Goal: Task Accomplishment & Management: Complete application form

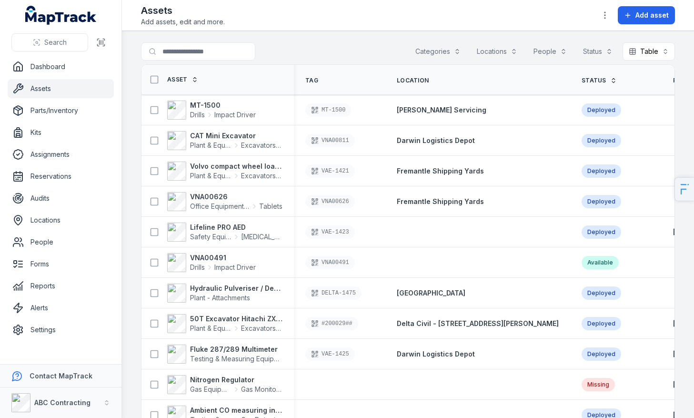
click at [343, 28] on header "Toggle Navigation Assets Add assets, edit and more. Add asset" at bounding box center [408, 15] width 572 height 31
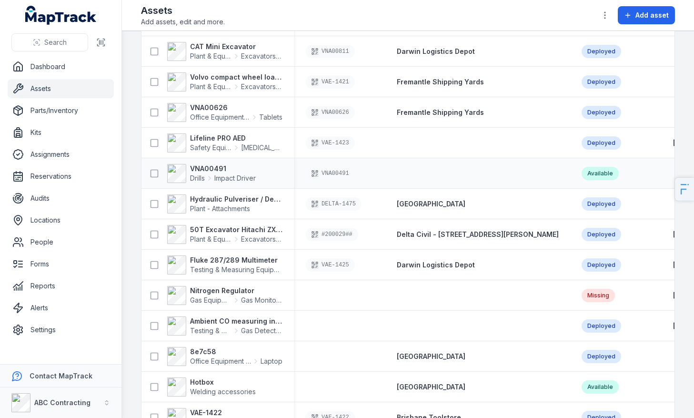
scroll to position [103, 0]
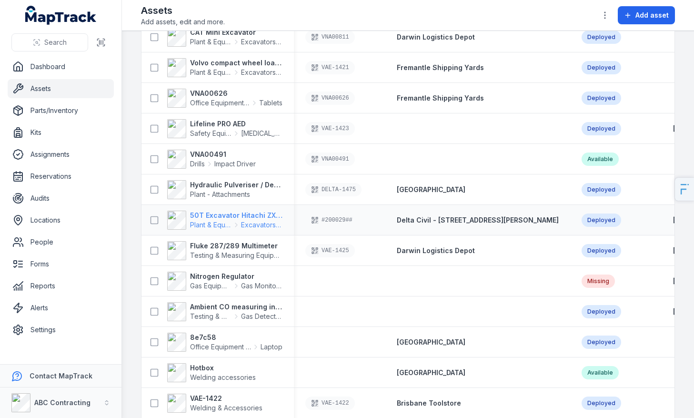
click at [207, 216] on strong "50T Excavator Hitachi ZX350" at bounding box center [236, 216] width 92 height 10
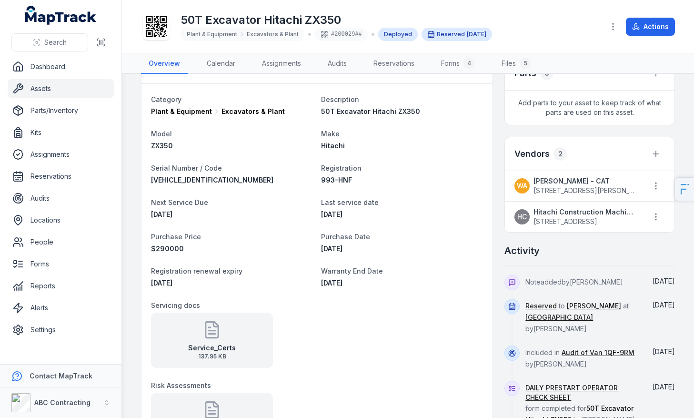
scroll to position [479, 0]
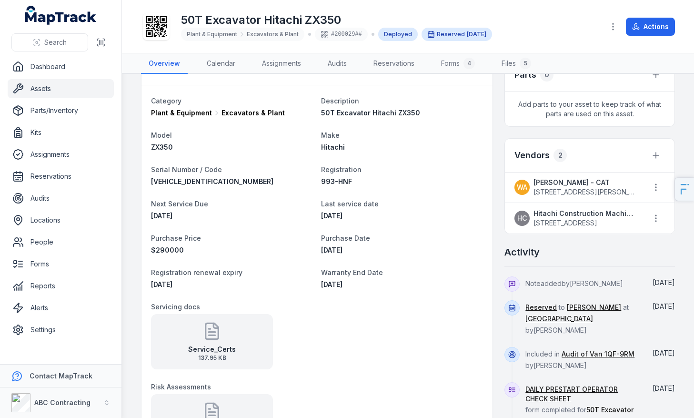
click at [56, 86] on link "Assets" at bounding box center [61, 88] width 106 height 19
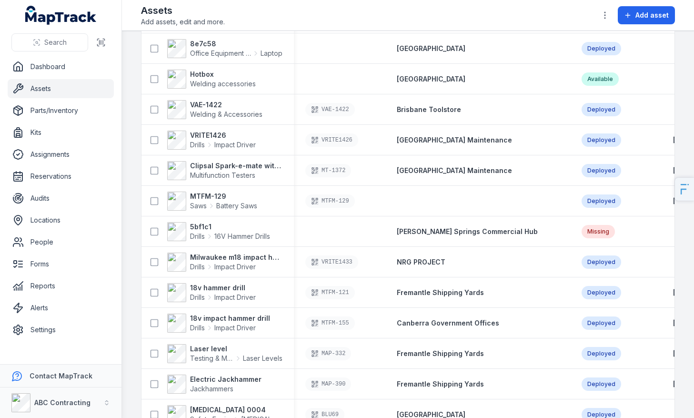
scroll to position [418, 0]
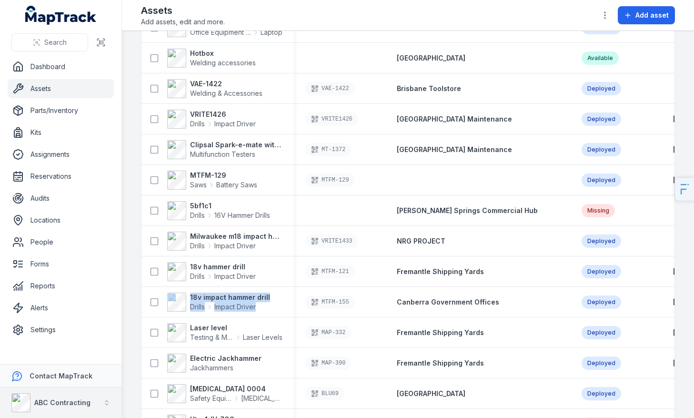
click at [57, 401] on strong "ABC Contracting" at bounding box center [62, 402] width 56 height 8
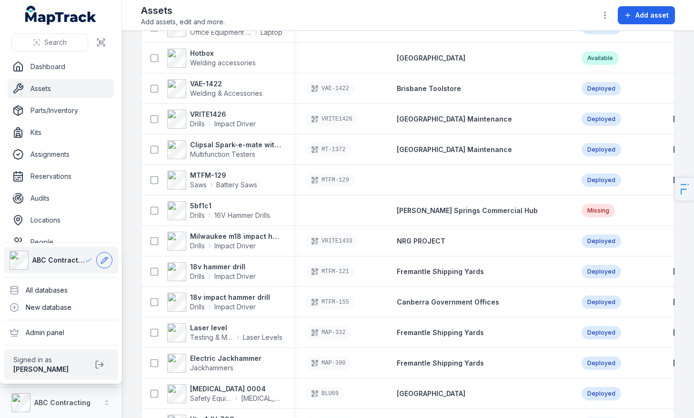
click at [101, 260] on icon at bounding box center [105, 260] width 8 height 8
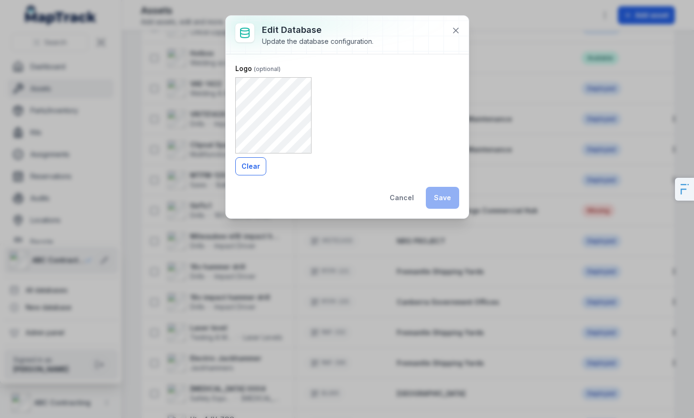
click at [242, 171] on button "Clear" at bounding box center [250, 166] width 31 height 18
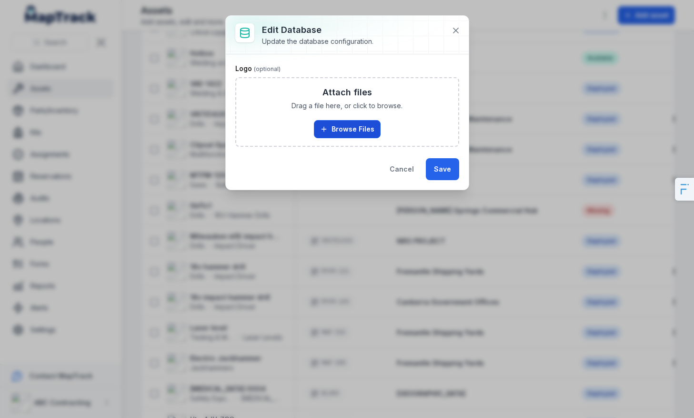
click at [327, 135] on button "Browse Files" at bounding box center [347, 129] width 67 height 18
click at [359, 138] on button "Browse Files" at bounding box center [347, 129] width 67 height 18
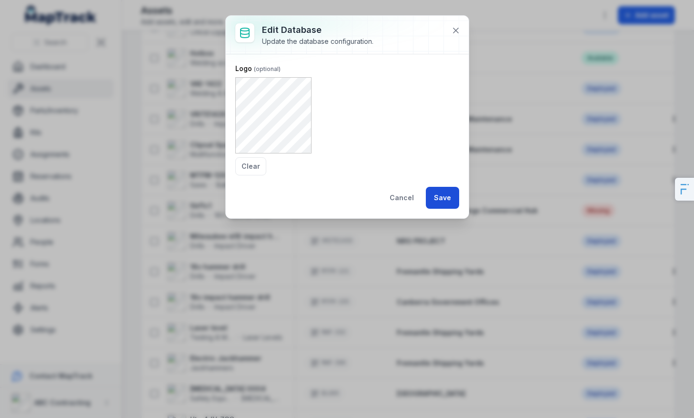
click at [441, 201] on button "Save" at bounding box center [442, 198] width 33 height 22
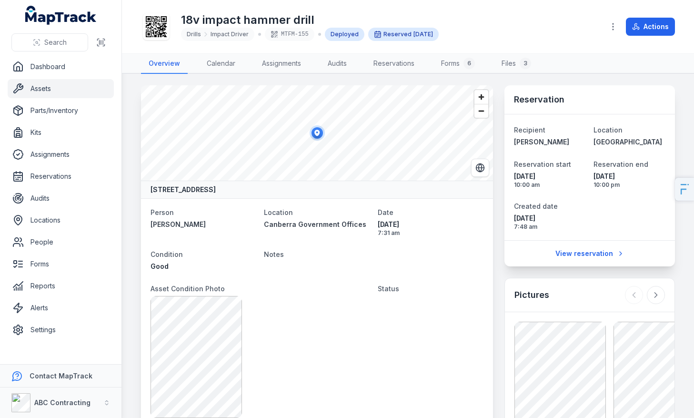
click at [529, 20] on div "18v impact hammer drill Drills Impact Driver MTFM-155 Deployed Reserved May 5" at bounding box center [368, 26] width 455 height 30
click at [481, 98] on span "Zoom in" at bounding box center [482, 97] width 14 height 14
click at [480, 114] on span "Zoom out" at bounding box center [482, 110] width 14 height 13
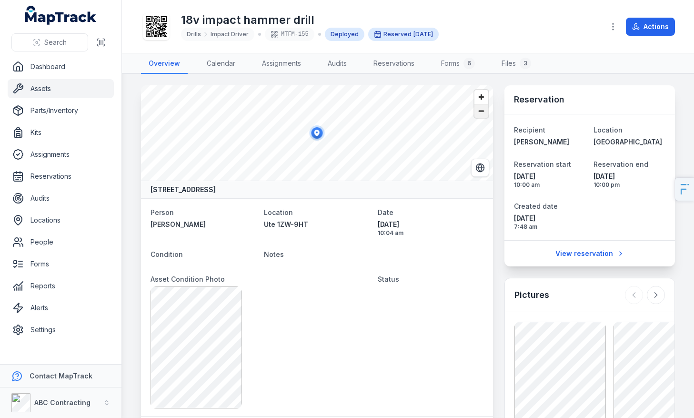
click at [480, 114] on span "Zoom out" at bounding box center [482, 110] width 14 height 13
click at [480, 169] on icon "Switch to Satellite View" at bounding box center [480, 168] width 10 height 10
click at [219, 69] on link "Calendar" at bounding box center [221, 64] width 44 height 20
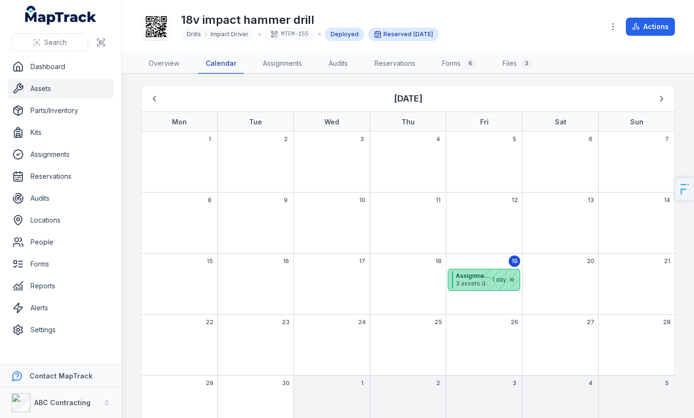
click at [478, 286] on div "September 2025" at bounding box center [496, 279] width 48 height 21
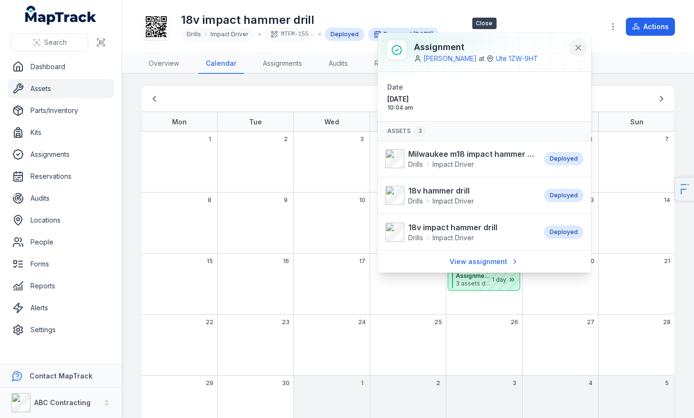
click at [570, 52] on button at bounding box center [578, 48] width 18 height 18
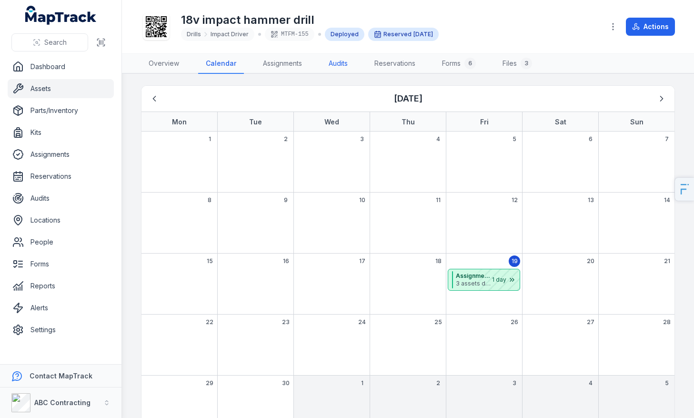
click at [338, 67] on link "Audits" at bounding box center [338, 64] width 34 height 20
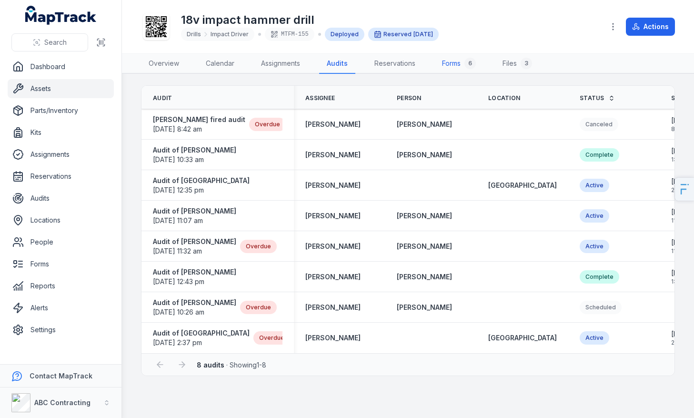
click at [464, 63] on link "Forms 6" at bounding box center [459, 64] width 49 height 20
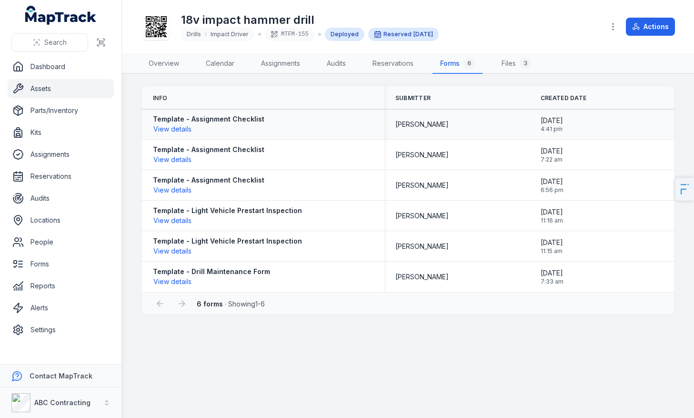
click at [179, 134] on div "Template - Assignment Checklist View details" at bounding box center [263, 125] width 243 height 28
click at [189, 130] on button "View details" at bounding box center [172, 129] width 39 height 10
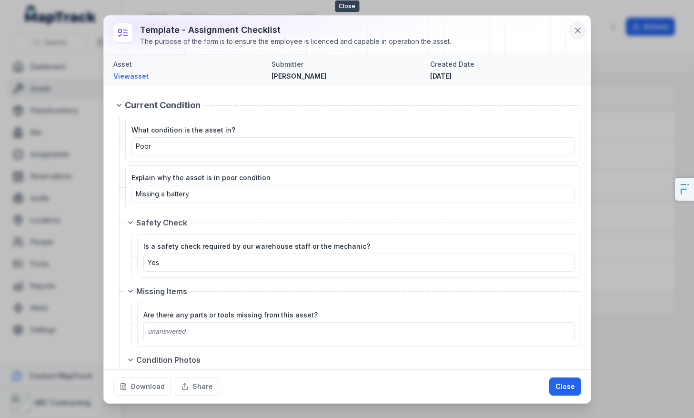
click at [574, 31] on icon at bounding box center [578, 31] width 10 height 10
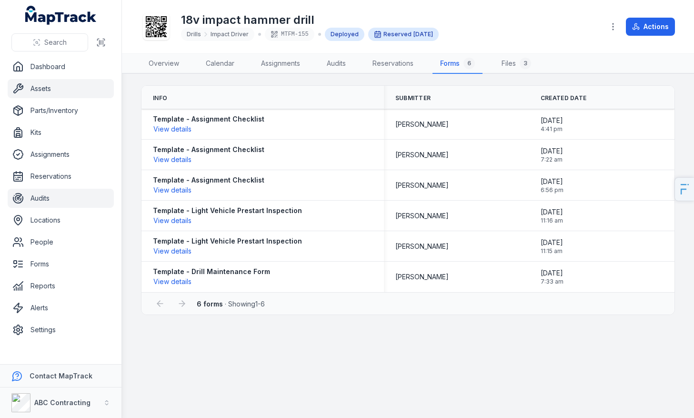
click at [54, 196] on link "Audits" at bounding box center [61, 198] width 106 height 19
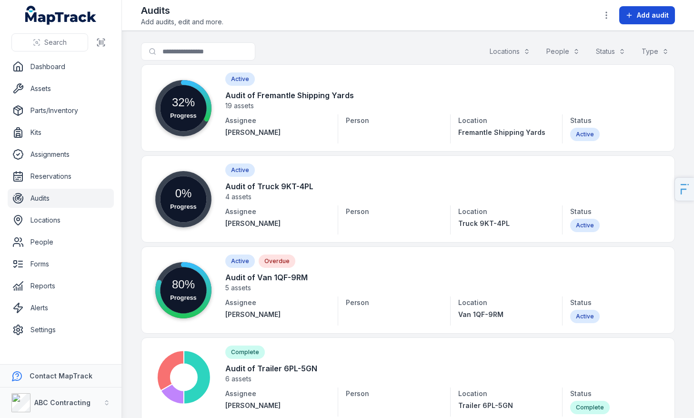
click at [658, 18] on span "Add audit" at bounding box center [653, 15] width 32 height 10
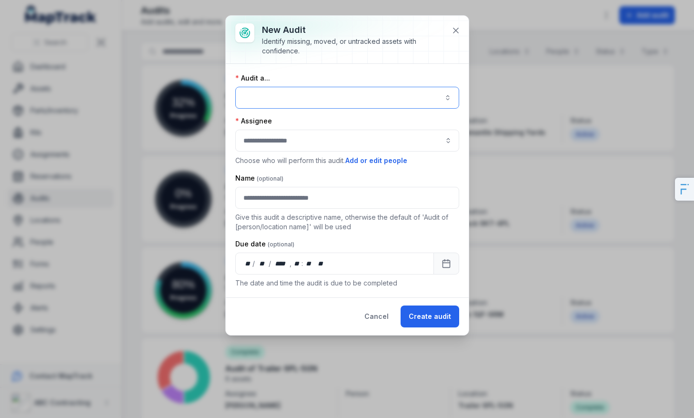
click at [342, 100] on button "button" at bounding box center [347, 98] width 224 height 22
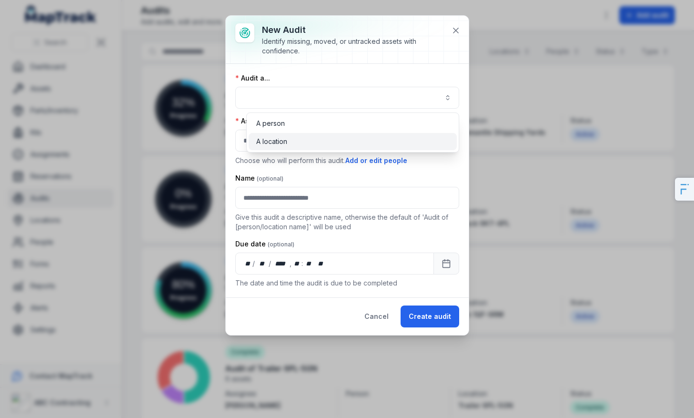
click at [333, 142] on div "A location" at bounding box center [352, 142] width 193 height 10
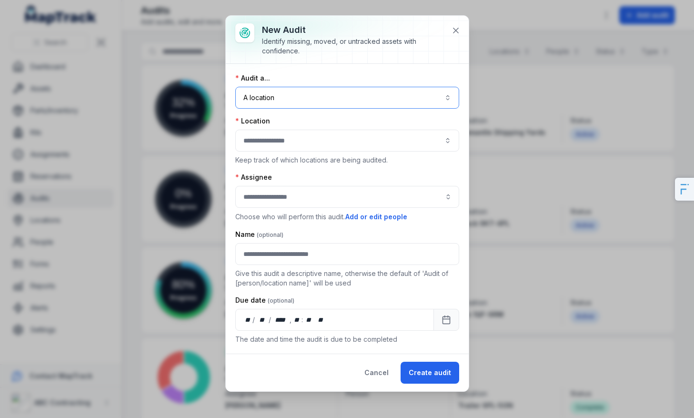
click at [323, 145] on button "button" at bounding box center [347, 141] width 224 height 22
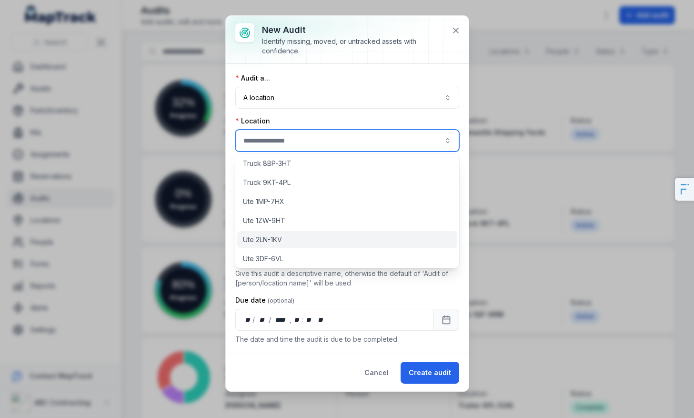
scroll to position [955, 0]
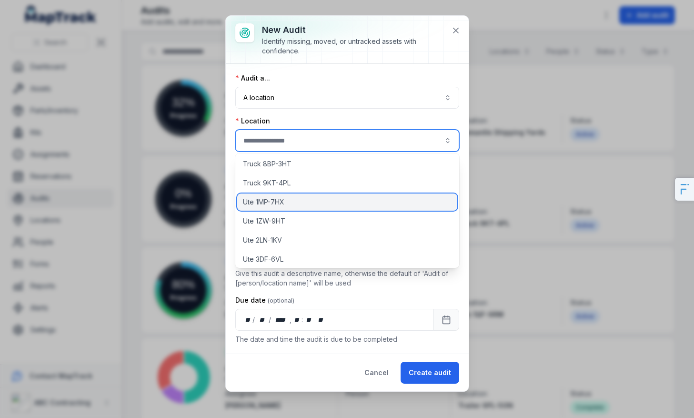
click at [279, 203] on span "Ute 1MP-7HX" at bounding box center [263, 202] width 41 height 10
type input "**********"
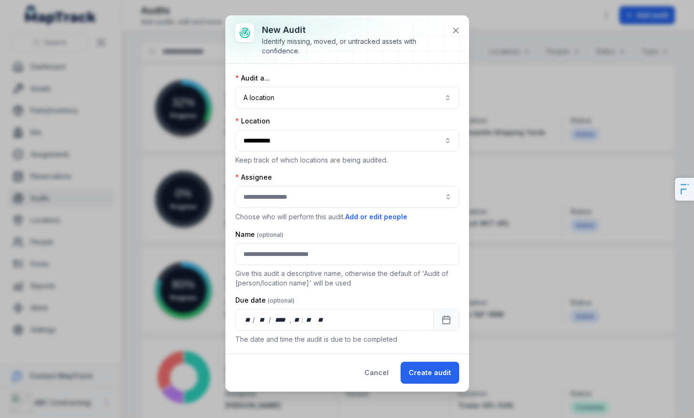
click at [302, 208] on div "Assignee Choose who will perform this audit. Add or edit people" at bounding box center [347, 197] width 224 height 50
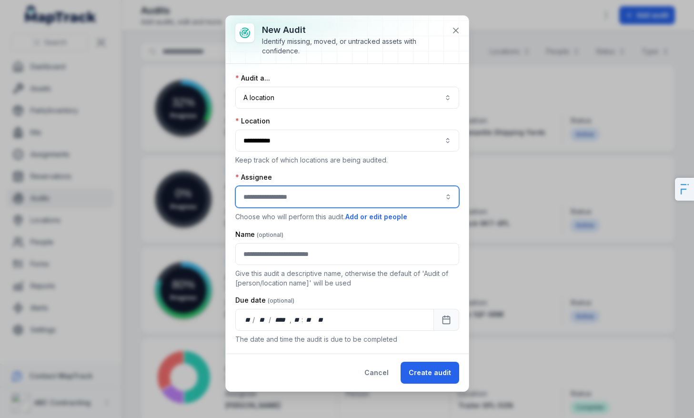
click at [322, 196] on input "audit-add:assignee_id-label" at bounding box center [347, 197] width 224 height 22
click at [354, 222] on div "[PERSON_NAME]" at bounding box center [347, 223] width 204 height 10
type input "**********"
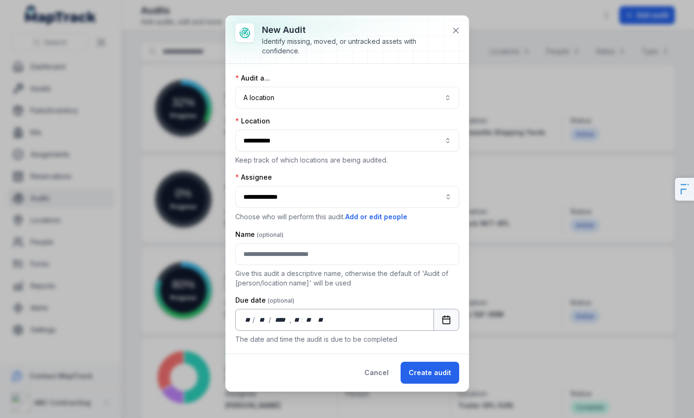
click at [447, 316] on rect "Calendar" at bounding box center [446, 319] width 7 height 7
click at [424, 370] on button "Create audit" at bounding box center [430, 373] width 59 height 22
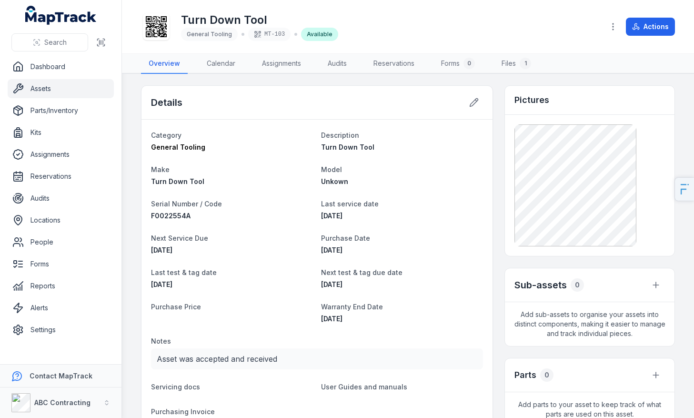
click at [57, 85] on link "Assets" at bounding box center [61, 88] width 106 height 19
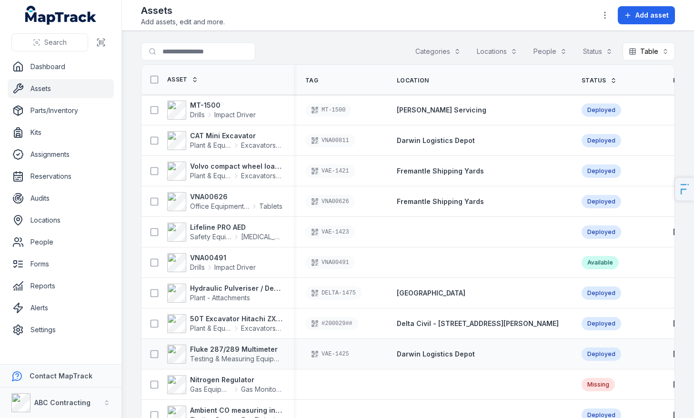
scroll to position [67, 0]
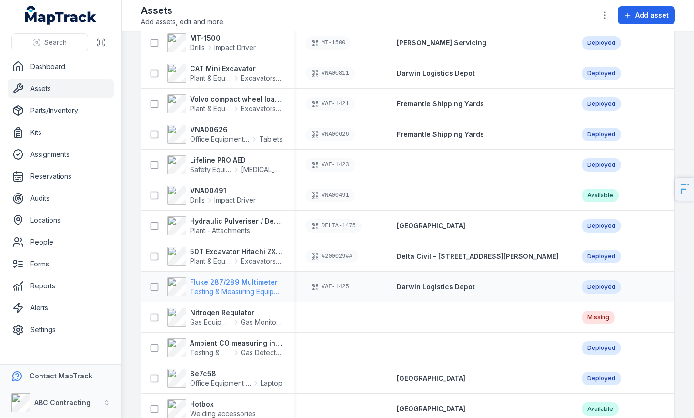
click at [238, 278] on strong "Fluke 287/289 Multimeter" at bounding box center [236, 282] width 92 height 10
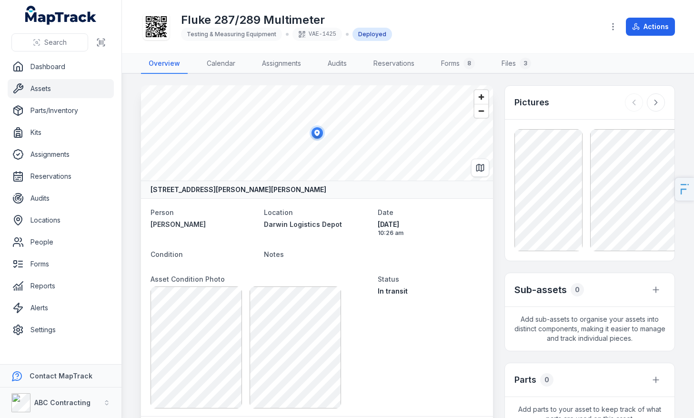
click at [162, 37] on div at bounding box center [156, 26] width 27 height 27
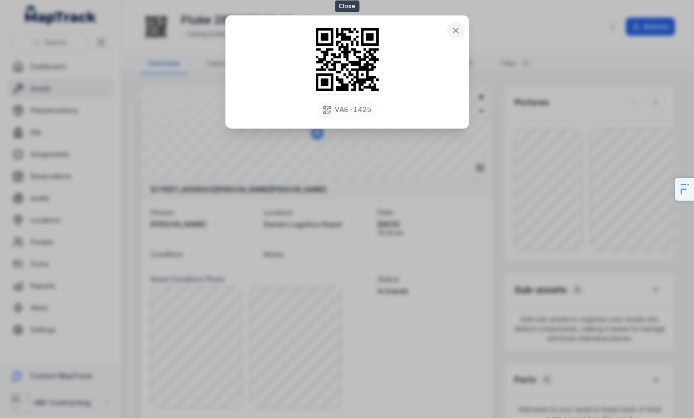
click at [456, 32] on icon at bounding box center [456, 31] width 10 height 10
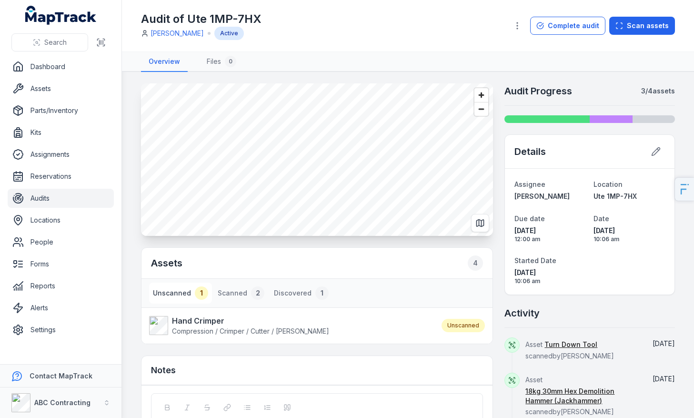
scroll to position [73, 0]
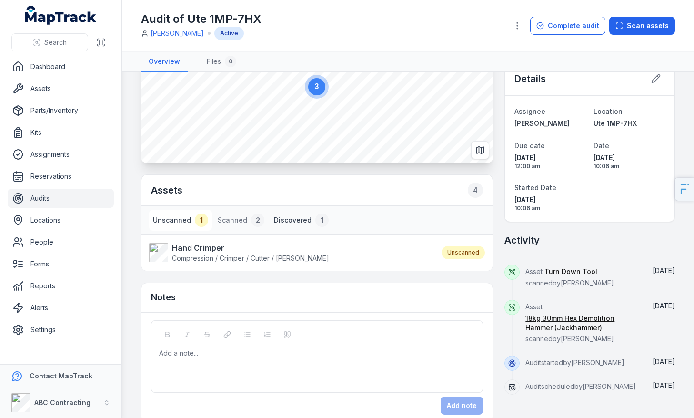
click at [280, 216] on button "Discovered 1" at bounding box center [301, 220] width 62 height 21
click at [231, 224] on button "Scanned 2" at bounding box center [241, 220] width 54 height 21
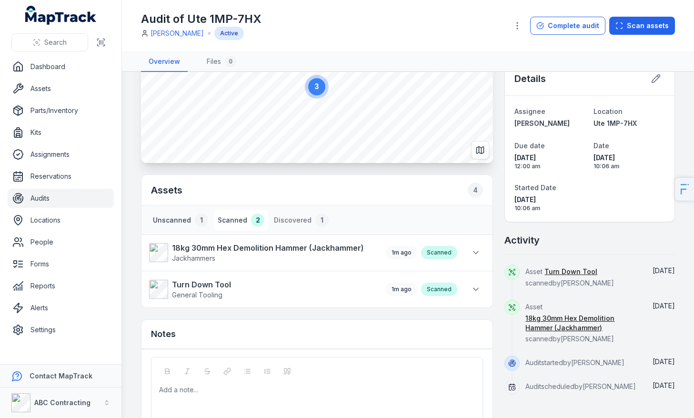
click at [195, 223] on div "1" at bounding box center [201, 219] width 13 height 13
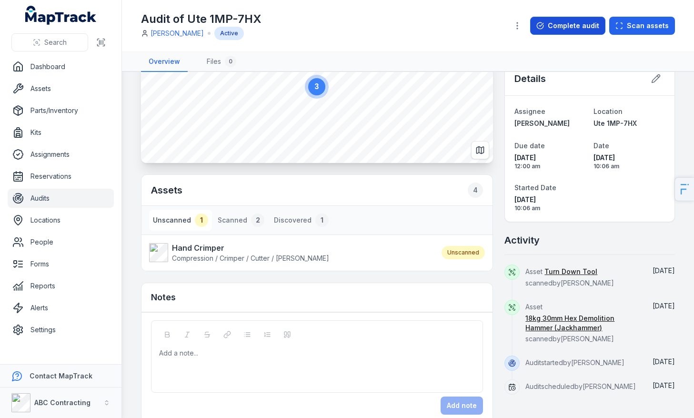
click at [588, 26] on button "Complete audit" at bounding box center [567, 26] width 75 height 18
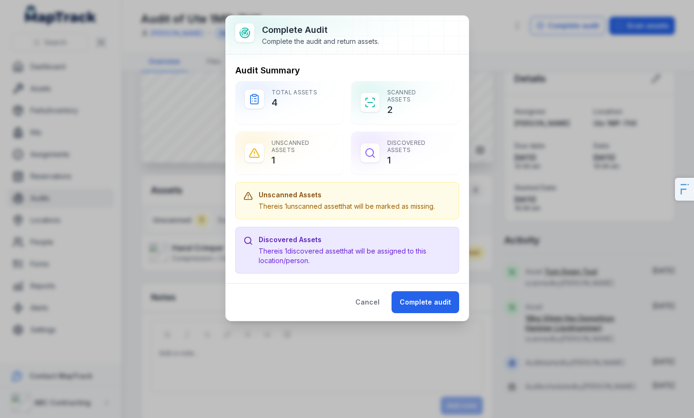
click at [368, 203] on div "There is 1 unscanned asset that will be marked as missing." at bounding box center [347, 207] width 176 height 10
drag, startPoint x: 328, startPoint y: 267, endPoint x: 248, endPoint y: 239, distance: 84.7
click at [248, 239] on div "Discovered Assets There is 1 discovered asset that will be assigned to this loc…" at bounding box center [347, 250] width 224 height 47
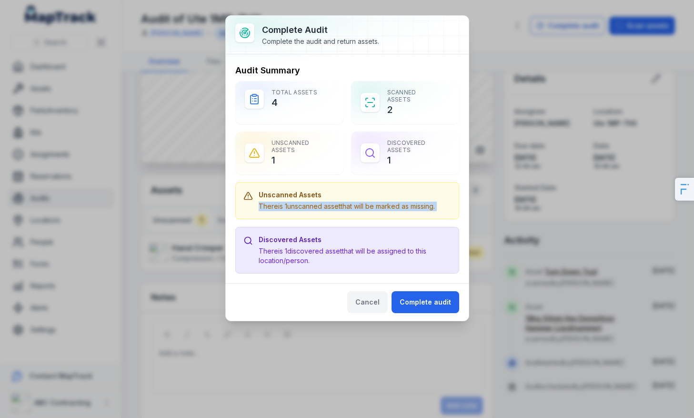
click at [373, 298] on button "Cancel" at bounding box center [367, 302] width 40 height 22
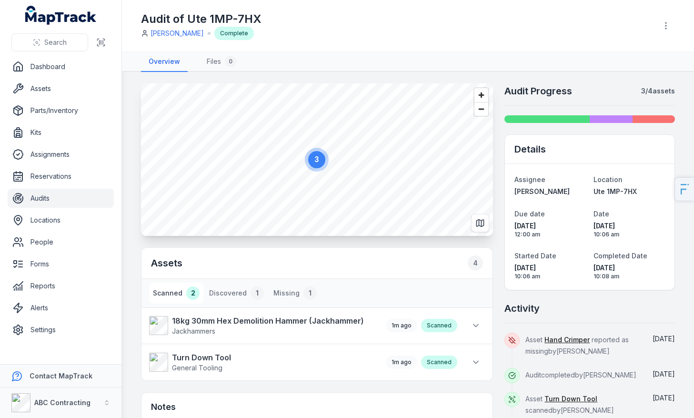
scroll to position [31, 0]
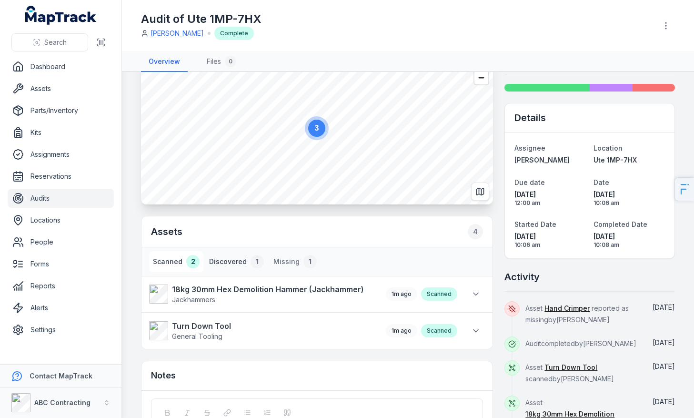
click at [242, 270] on button "Discovered 1" at bounding box center [236, 261] width 62 height 21
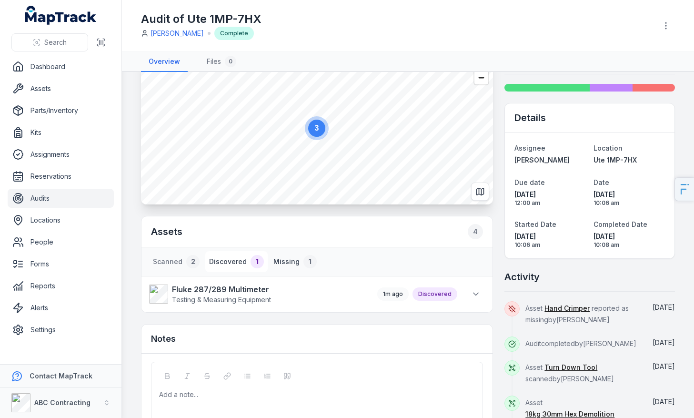
click at [303, 263] on div "1" at bounding box center [309, 261] width 13 height 13
click at [207, 289] on strong "Hand Crimper" at bounding box center [250, 288] width 157 height 11
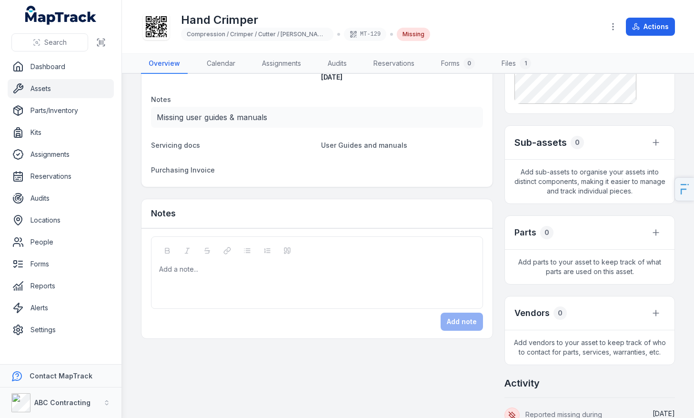
scroll to position [242, 0]
click at [650, 142] on button "button" at bounding box center [656, 142] width 18 height 18
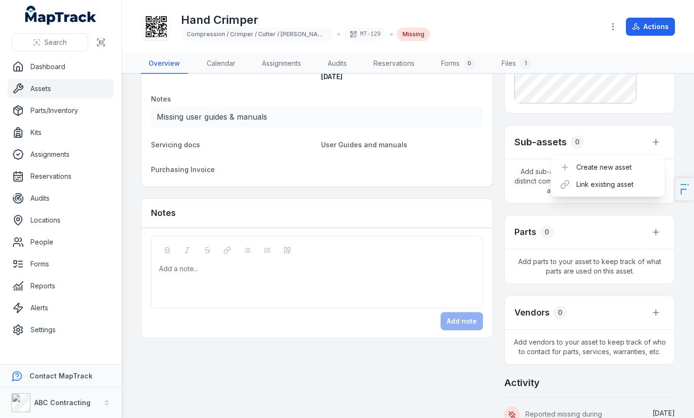
click at [365, 79] on div "Details Category Compression / Crimper / Cutter / [PERSON_NAME] Description Han…" at bounding box center [408, 233] width 534 height 780
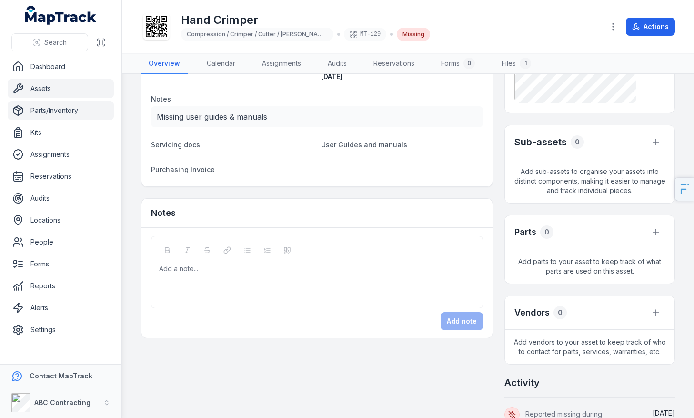
click at [92, 111] on link "Parts/Inventory" at bounding box center [61, 110] width 106 height 19
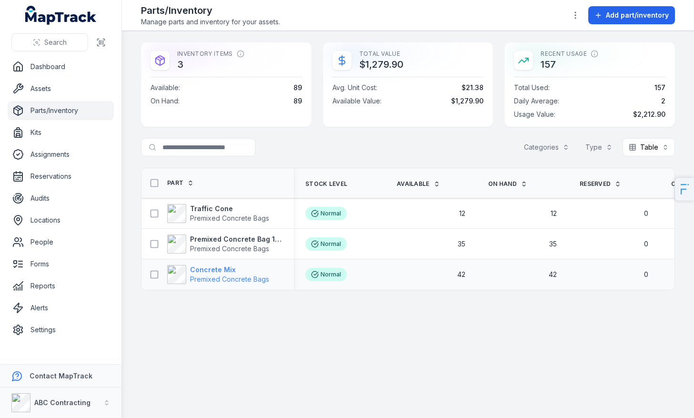
click at [224, 271] on strong "Concrete Mix" at bounding box center [229, 270] width 79 height 10
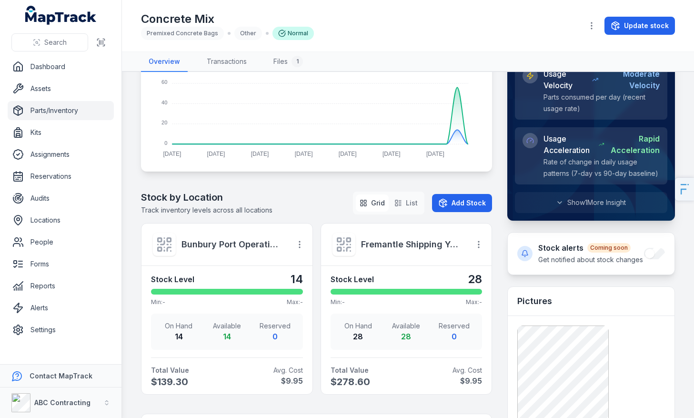
scroll to position [196, 0]
click at [51, 96] on link "Assets" at bounding box center [61, 88] width 106 height 19
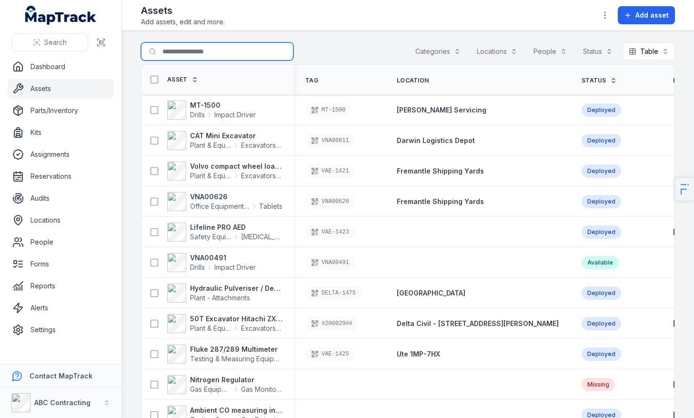
click at [170, 54] on input "Search for assets" at bounding box center [217, 51] width 152 height 18
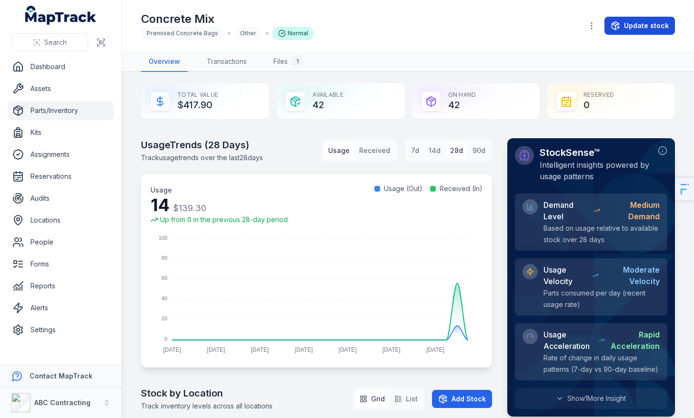
click at [655, 22] on button "Update stock" at bounding box center [640, 26] width 71 height 18
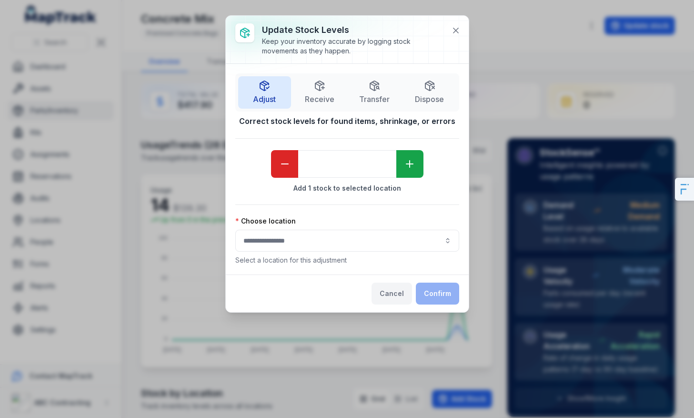
click at [376, 293] on button "Cancel" at bounding box center [392, 294] width 40 height 22
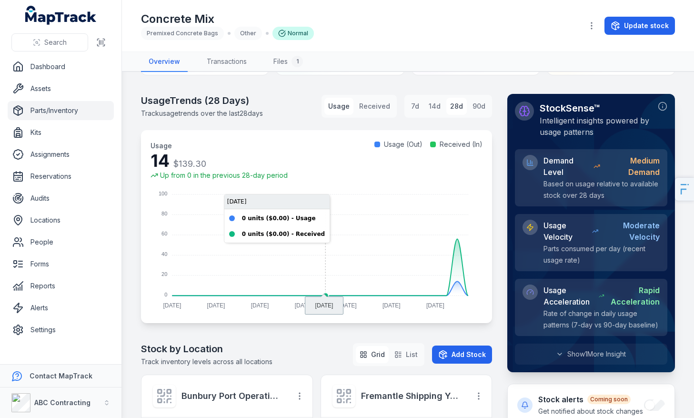
scroll to position [46, 0]
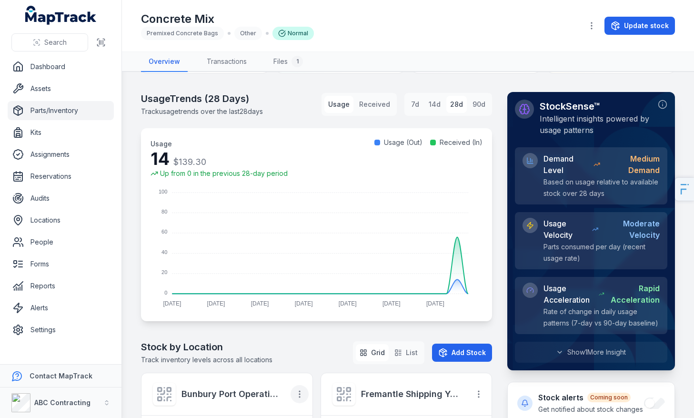
click at [300, 398] on button "button" at bounding box center [300, 394] width 18 height 18
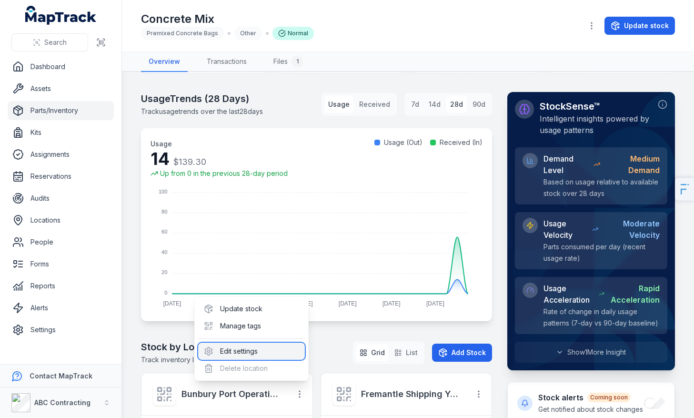
click at [260, 346] on div "Edit settings" at bounding box center [251, 351] width 107 height 17
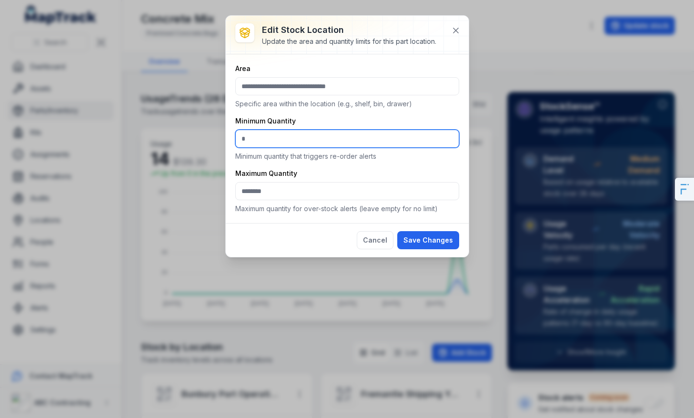
click at [255, 142] on input "*" at bounding box center [347, 139] width 224 height 18
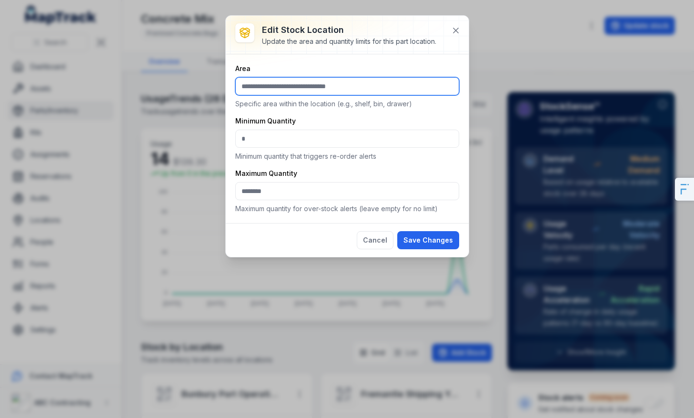
click at [268, 93] on input ":r2d:-form-item-label" at bounding box center [347, 86] width 224 height 18
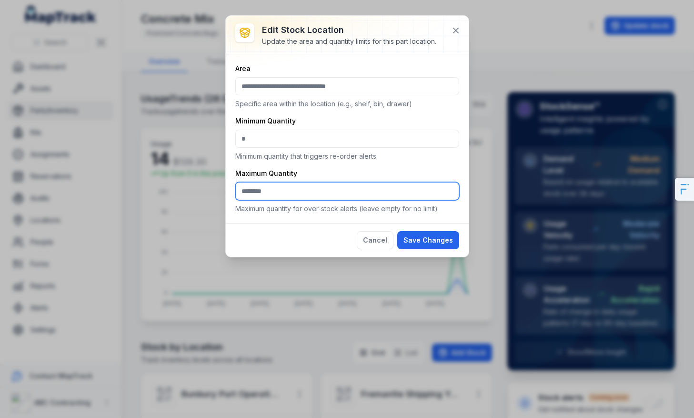
click at [272, 197] on input ":r2f:-form-item-label" at bounding box center [347, 191] width 224 height 18
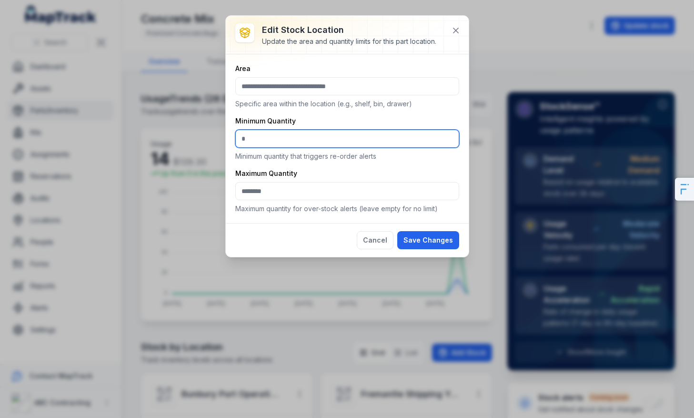
drag, startPoint x: 280, startPoint y: 145, endPoint x: 196, endPoint y: 142, distance: 83.9
click at [196, 142] on div "Edit stock location Update the area and quantity limits for this part location.…" at bounding box center [347, 209] width 694 height 418
click at [454, 35] on icon at bounding box center [456, 31] width 10 height 10
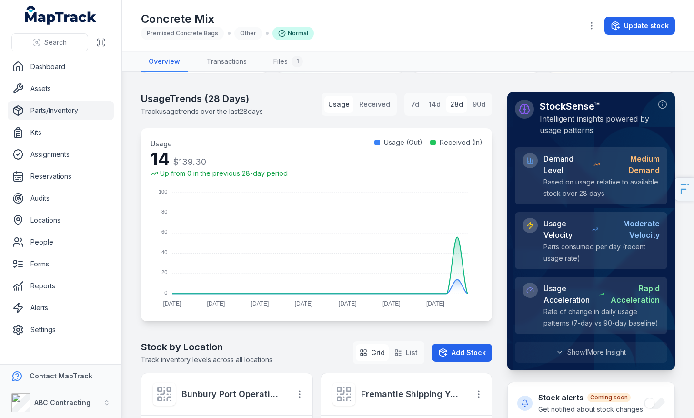
scroll to position [0, 0]
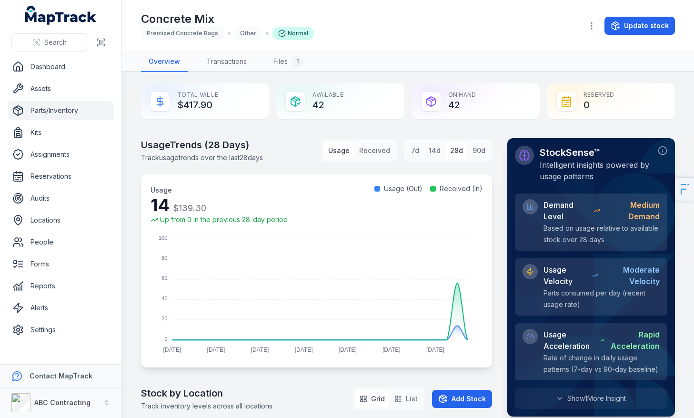
click at [457, 20] on div "Concrete Mix Premixed Concrete Bags Other Normal" at bounding box center [358, 25] width 434 height 29
click at [61, 261] on link "Forms" at bounding box center [61, 263] width 106 height 19
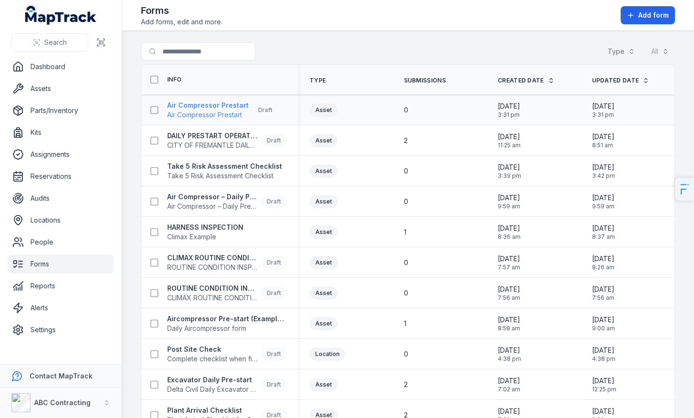
click at [215, 111] on span "Air Compressor Prestart" at bounding box center [207, 115] width 81 height 10
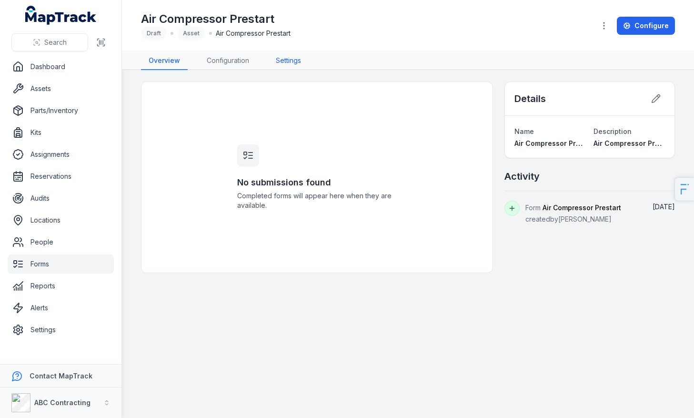
click at [292, 60] on link "Settings" at bounding box center [288, 61] width 40 height 18
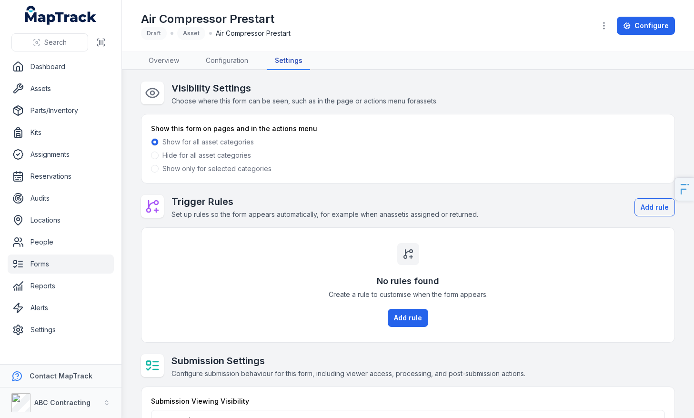
scroll to position [37, 0]
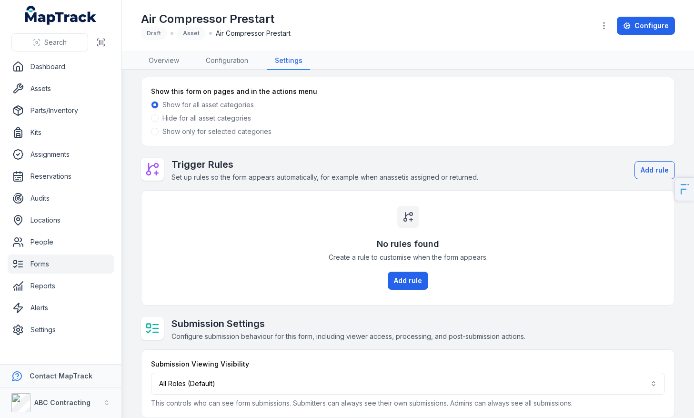
click at [184, 130] on label "Show only for selected categories" at bounding box center [216, 132] width 109 height 10
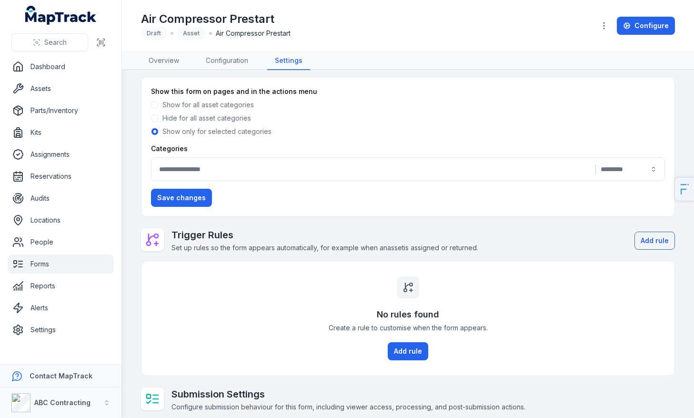
click at [217, 166] on button "|" at bounding box center [408, 169] width 514 height 24
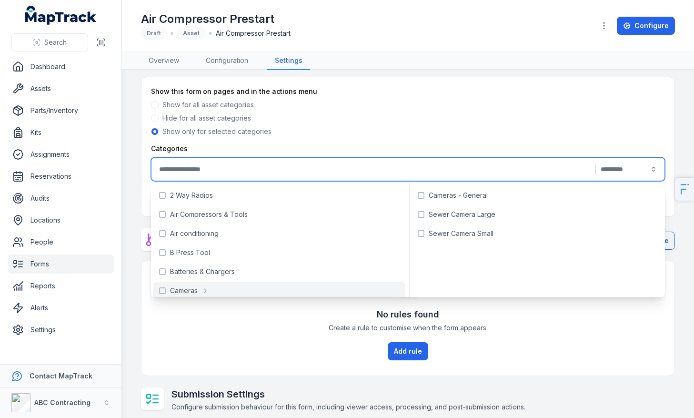
click at [218, 350] on div "No rules found Create a rule to customise when the form appears. Add rule" at bounding box center [408, 318] width 533 height 114
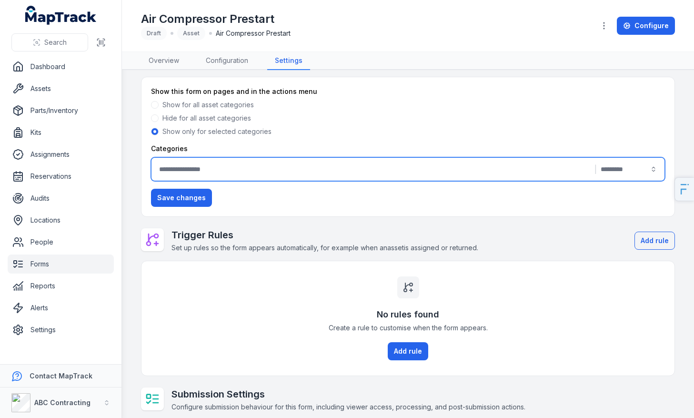
click at [269, 175] on button "|" at bounding box center [408, 169] width 514 height 24
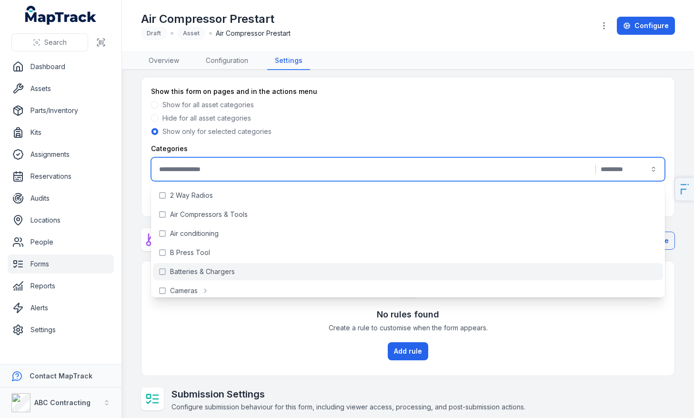
scroll to position [48, 0]
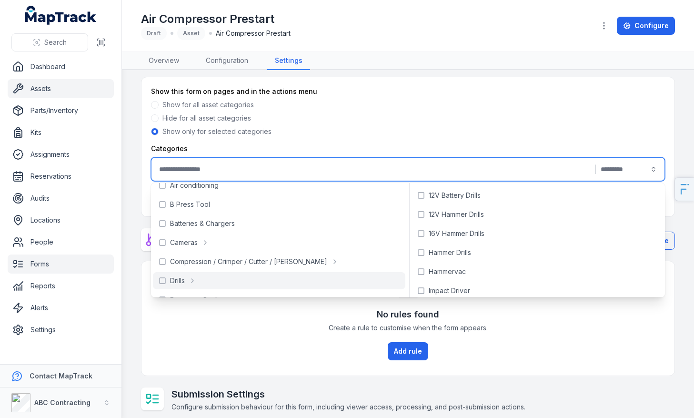
click at [75, 93] on link "Assets" at bounding box center [61, 88] width 106 height 19
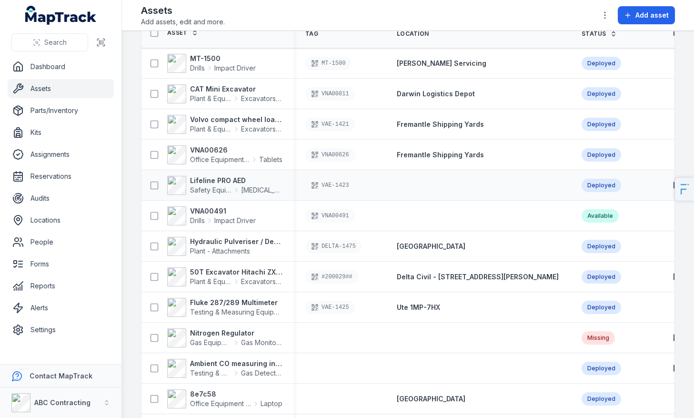
scroll to position [49, 0]
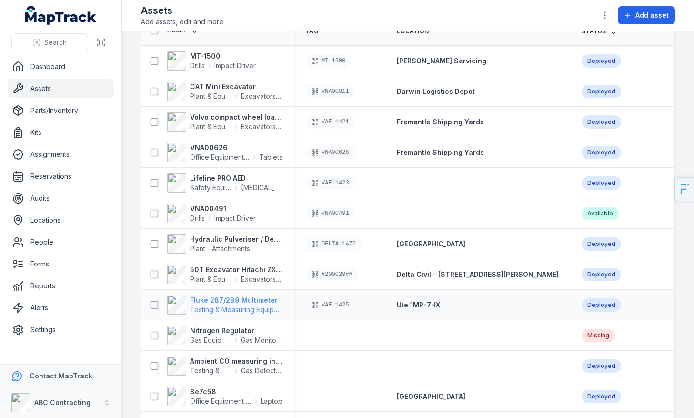
click at [203, 304] on strong "Fluke 287/289 Multimeter" at bounding box center [236, 300] width 92 height 10
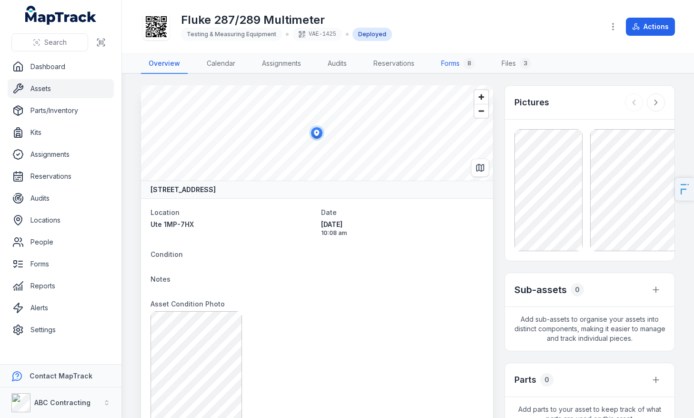
click at [454, 68] on link "Forms 8" at bounding box center [458, 64] width 49 height 20
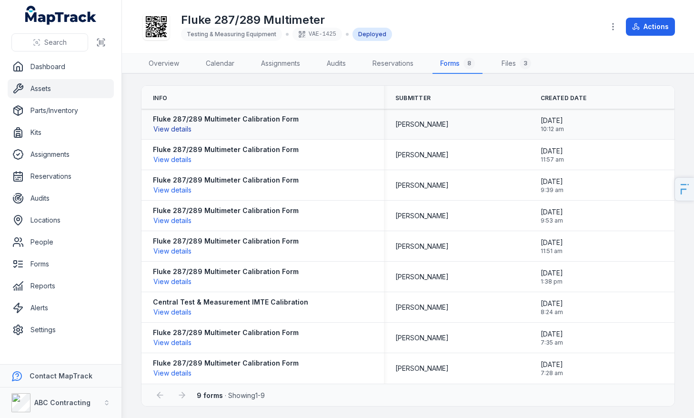
click at [183, 131] on button "View details" at bounding box center [172, 129] width 39 height 10
